Goal: Task Accomplishment & Management: Use online tool/utility

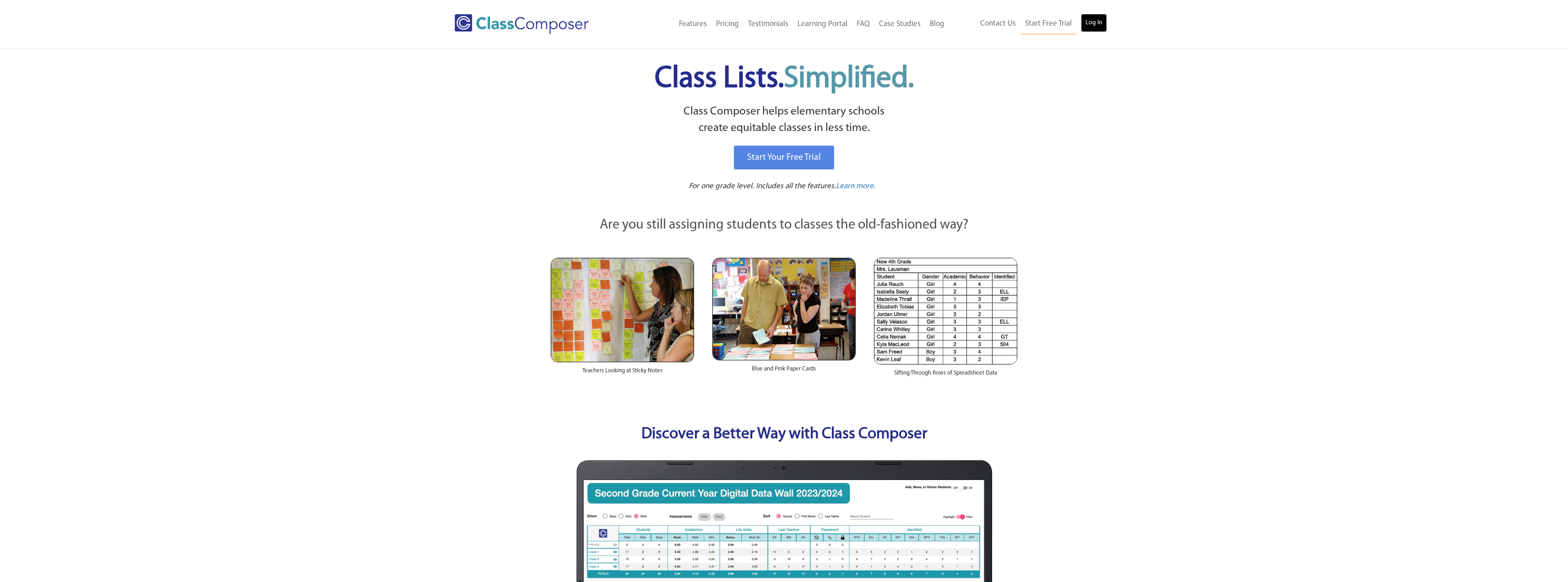
click at [1099, 19] on link "Log In" at bounding box center [1094, 23] width 26 height 18
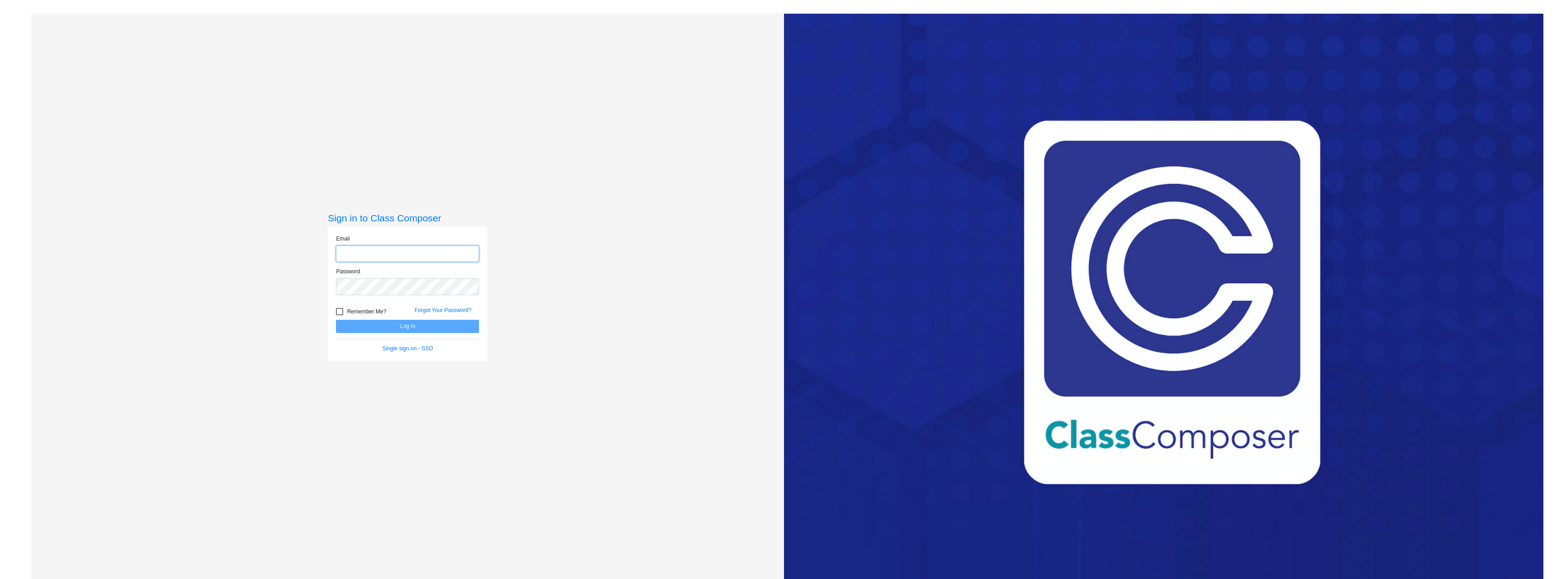
type input "dknapp@cnusd.k12.ca.us"
click at [337, 311] on div at bounding box center [340, 311] width 7 height 7
click at [339, 315] on input "Remember Me?" at bounding box center [339, 315] width 1 height 1
checkbox input "true"
click at [368, 325] on button "Log In" at bounding box center [407, 327] width 143 height 13
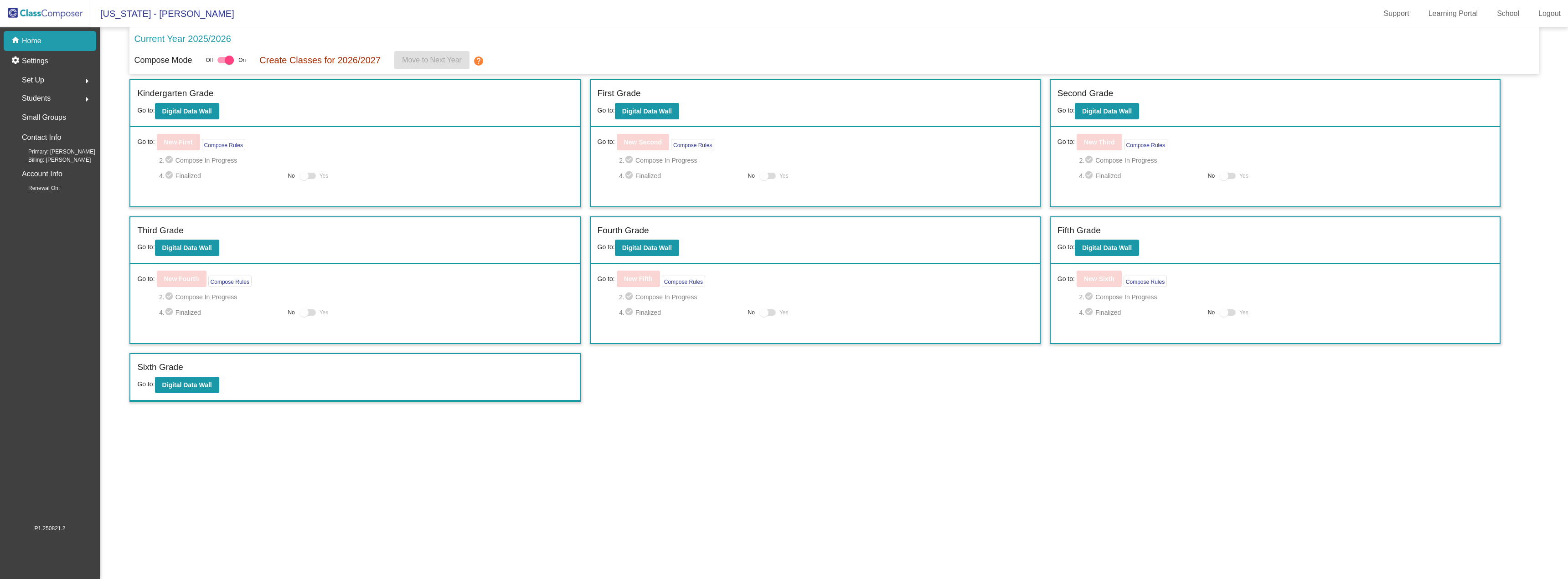
click at [86, 82] on mat-icon "arrow_right" at bounding box center [87, 81] width 11 height 11
click at [60, 155] on link "Classes" at bounding box center [52, 159] width 87 height 20
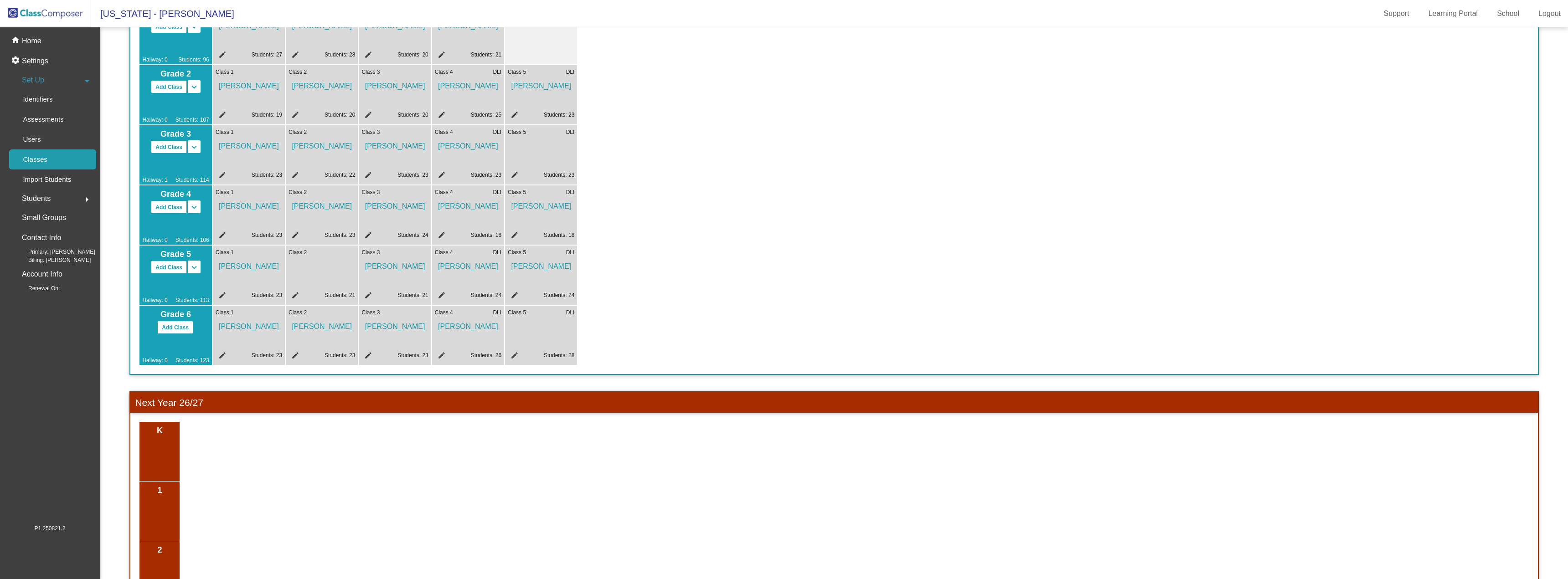
scroll to position [44, 0]
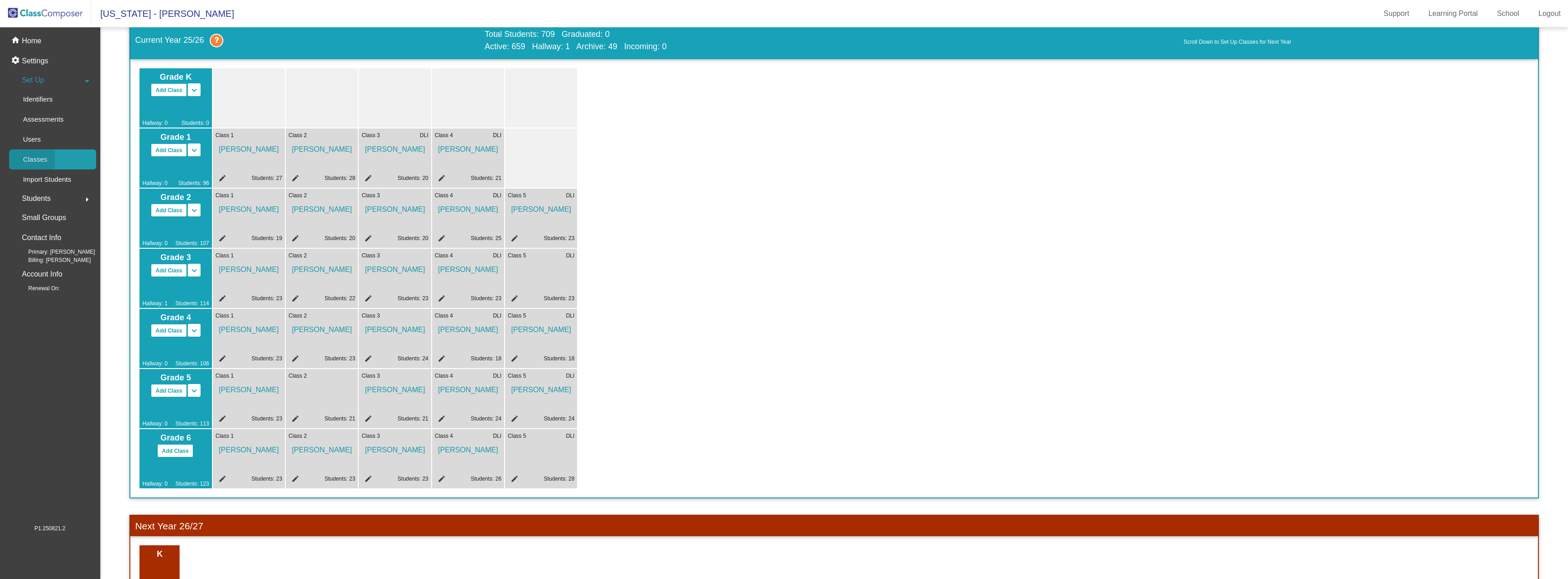
click at [52, 159] on div "Classes" at bounding box center [32, 159] width 46 height 20
click at [35, 47] on div "home Home" at bounding box center [50, 41] width 93 height 20
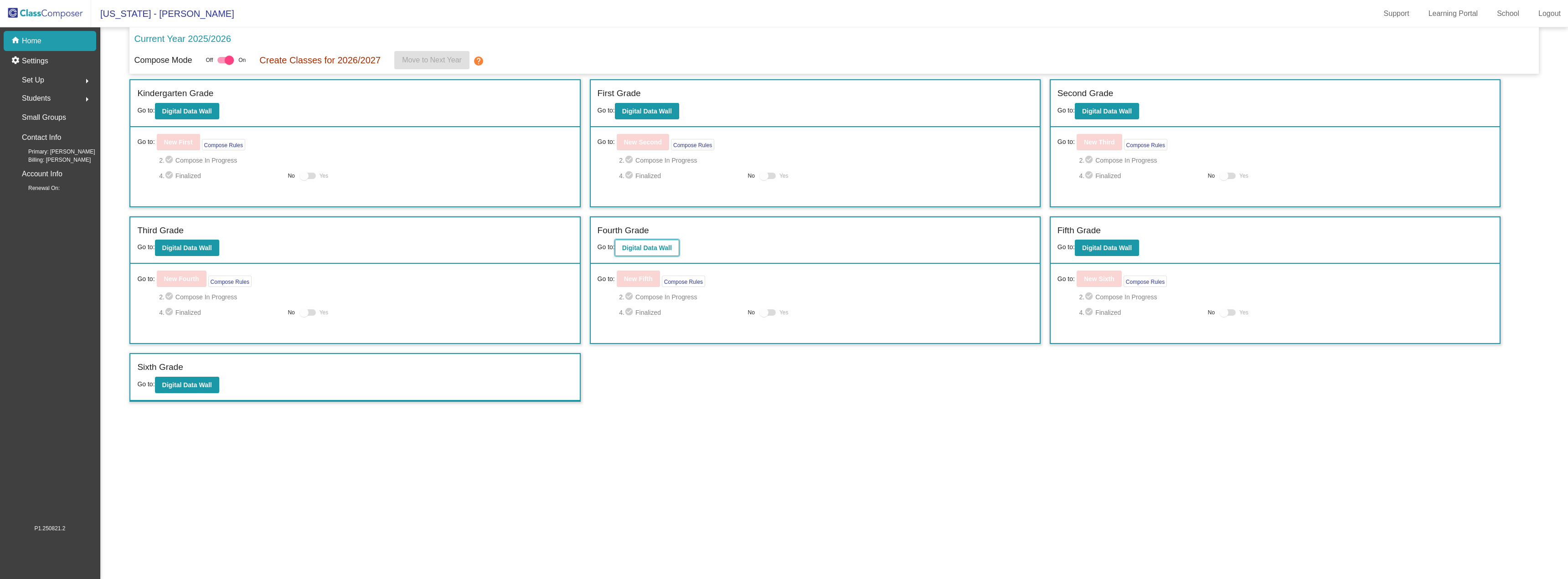
click at [660, 246] on b "Digital Data Wall" at bounding box center [647, 248] width 50 height 7
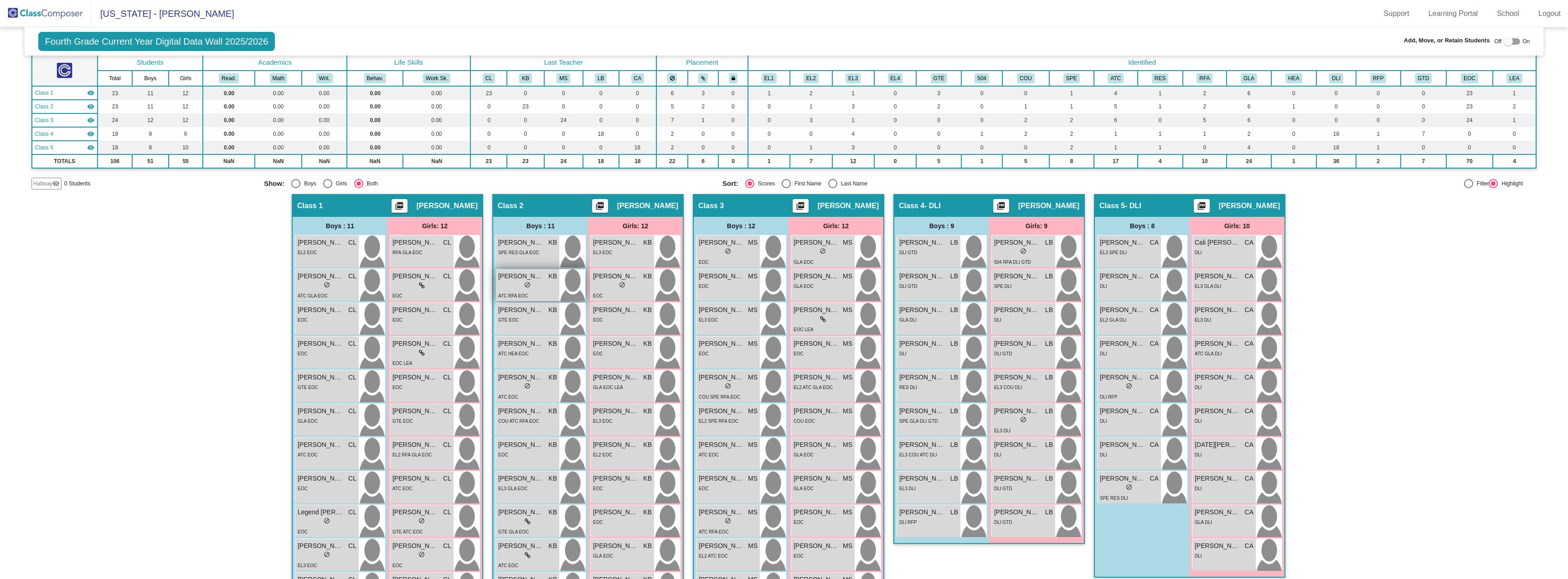
scroll to position [91, 0]
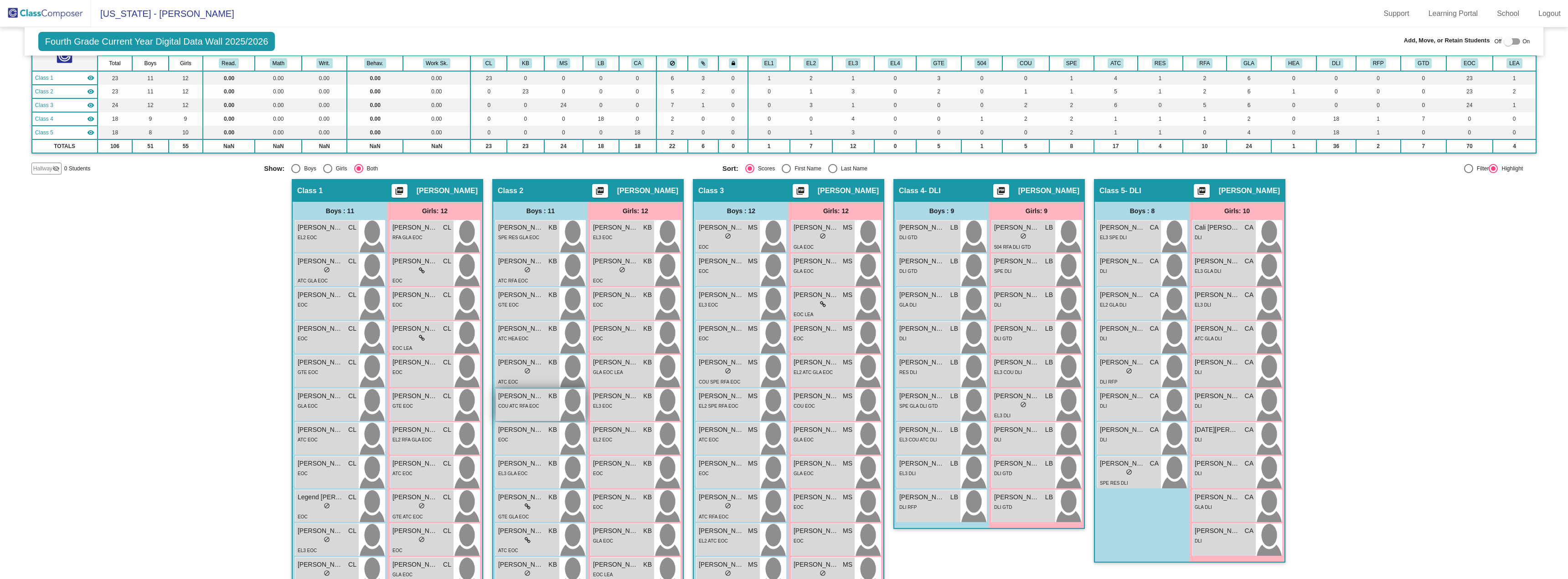
click at [513, 395] on span "Lorenzo Flood" at bounding box center [520, 396] width 46 height 10
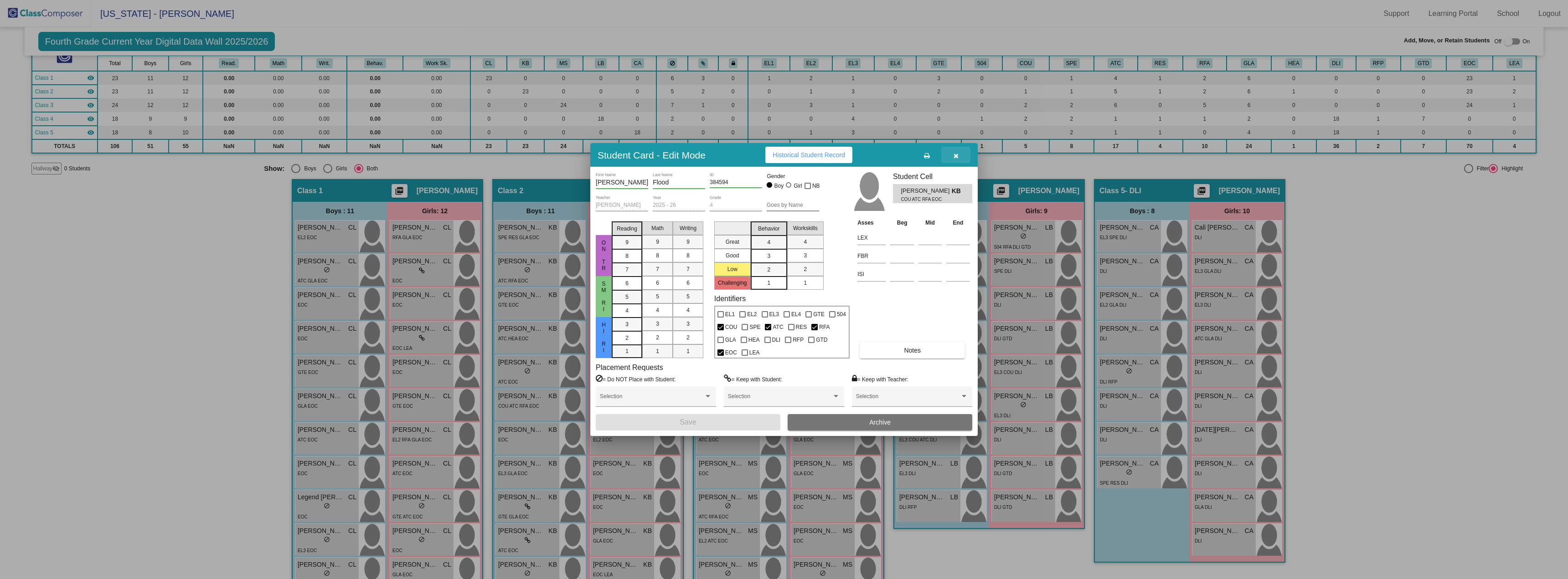
click at [954, 155] on icon "button" at bounding box center [956, 156] width 5 height 6
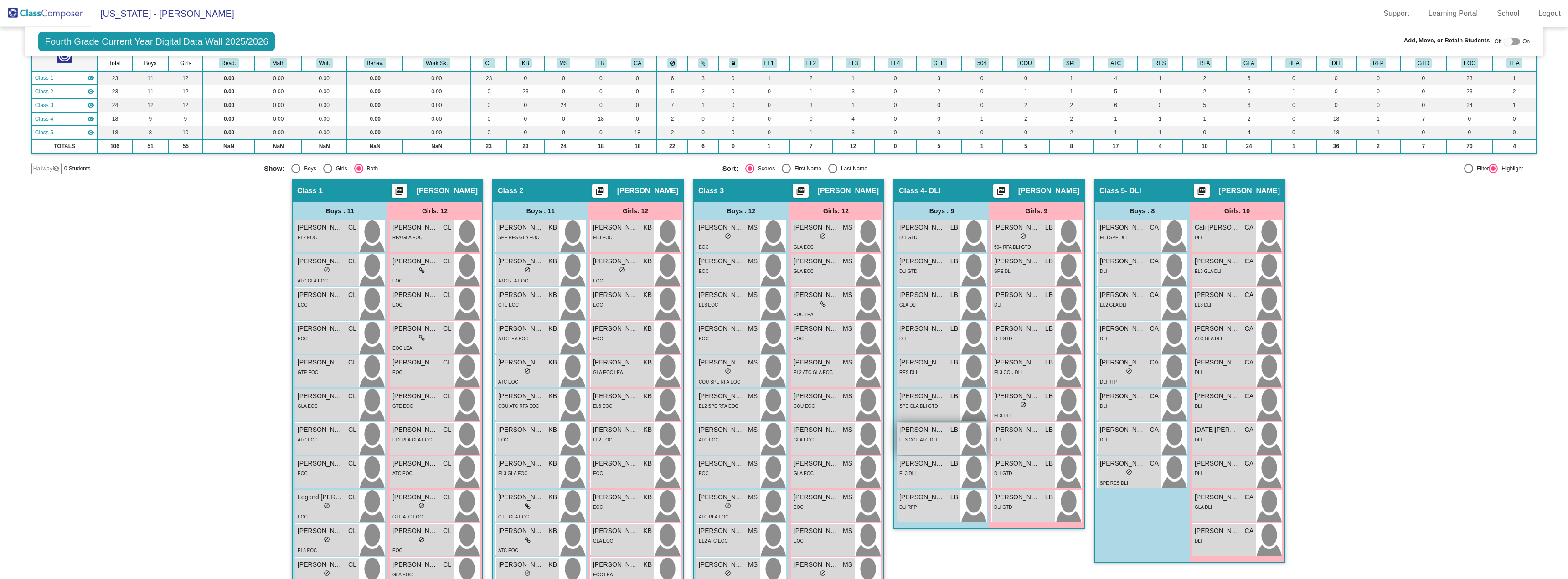
click at [931, 445] on div "Mateo Negrete Barraza LB lock do_not_disturb_alt EL3 COU ATC DLI" at bounding box center [929, 439] width 63 height 32
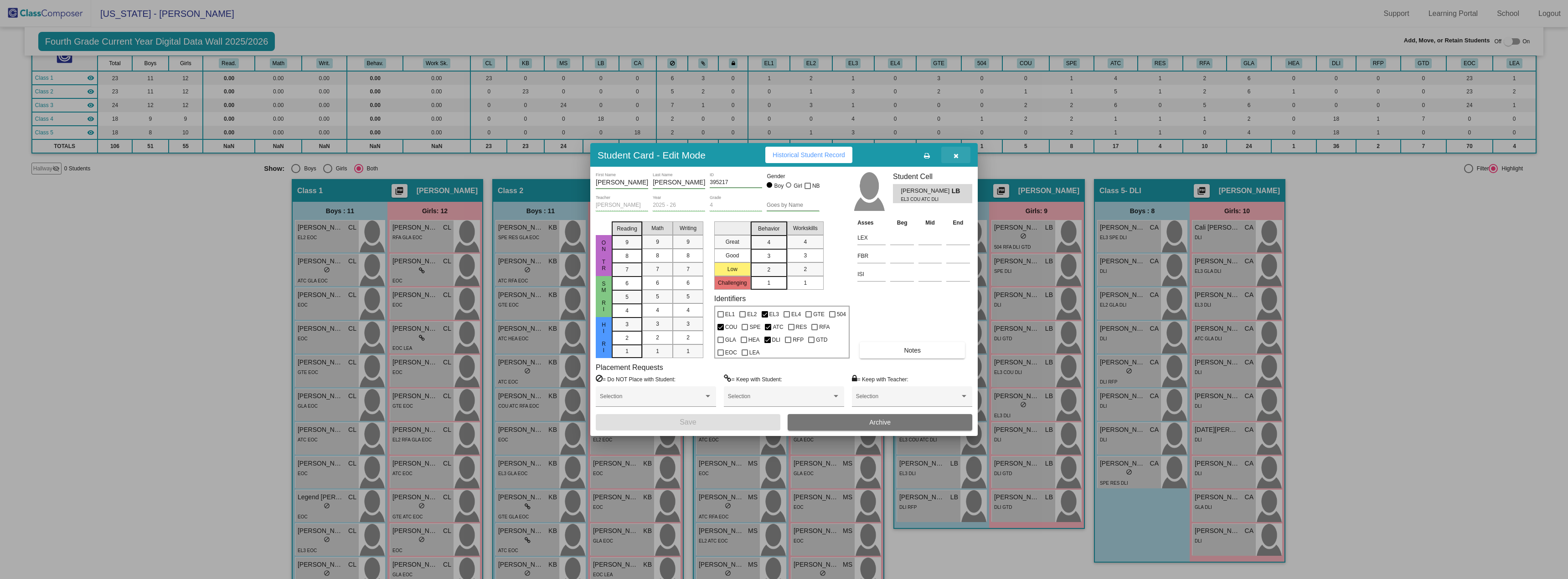
click at [956, 153] on icon "button" at bounding box center [956, 156] width 5 height 6
